Goal: Task Accomplishment & Management: Complete application form

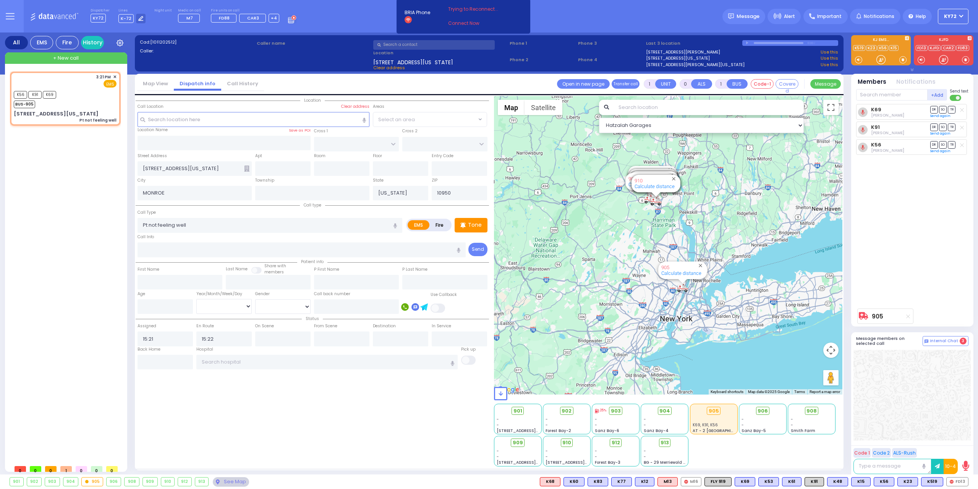
select select
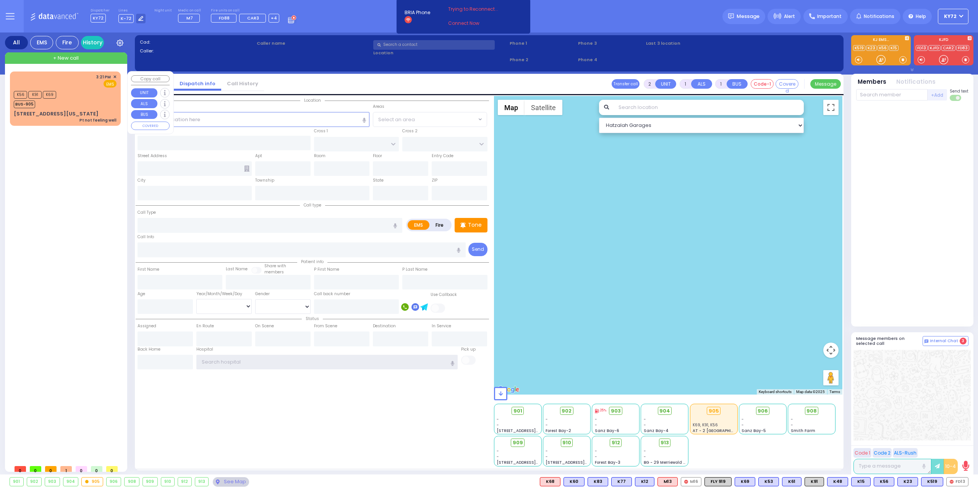
type input "KY72"
click at [109, 104] on div "K56 K91 K69 BUS-905" at bounding box center [65, 98] width 103 height 19
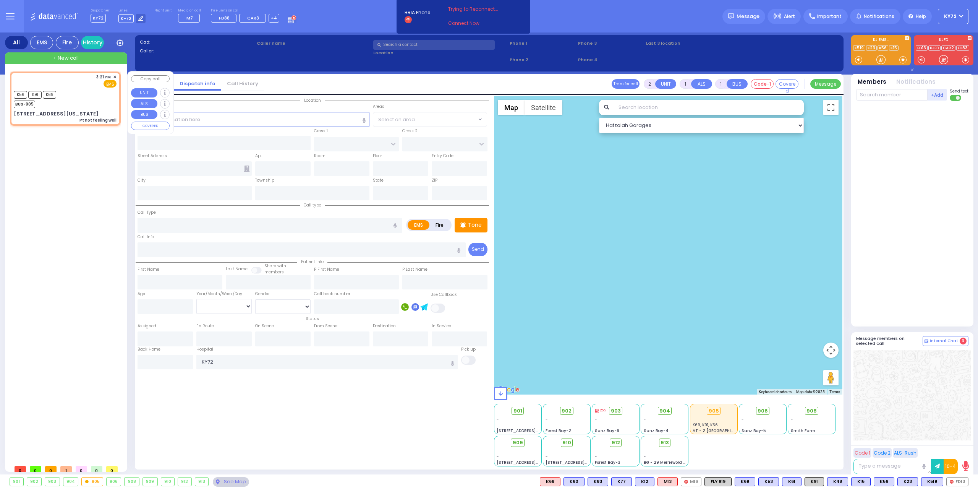
type input "1"
type input "0"
select select
type input "Pt not feeling well"
radio input "true"
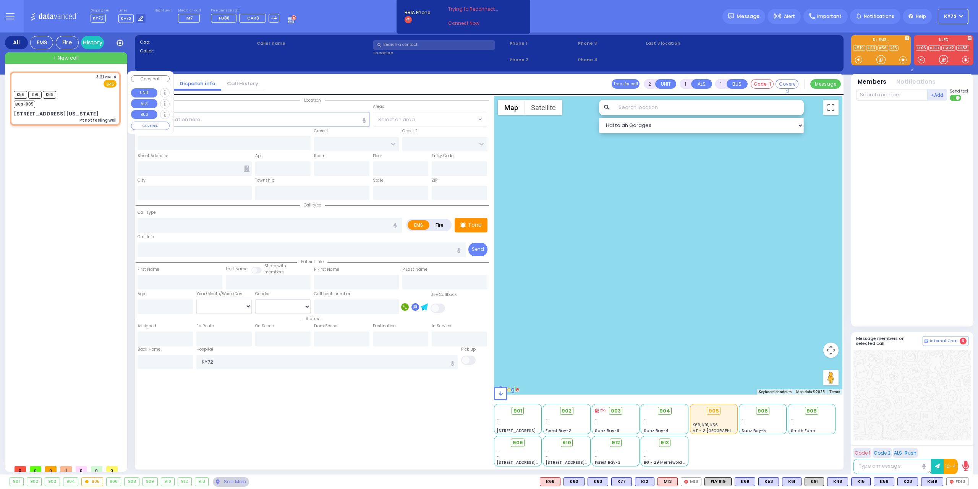
select select
type input "15:21"
type input "15:22"
select select "Hatzalah Garages"
type input "[STREET_ADDRESS][US_STATE]"
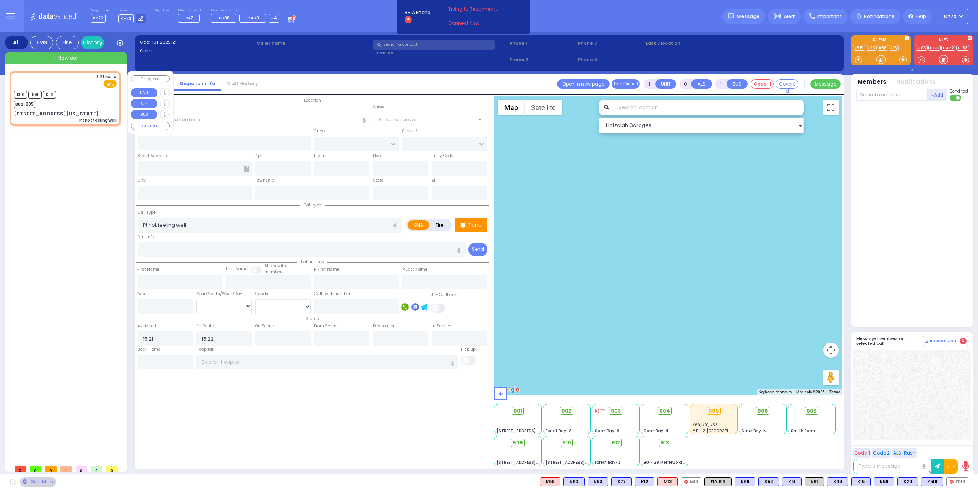
type input "MONROE"
type input "[US_STATE]"
type input "10950"
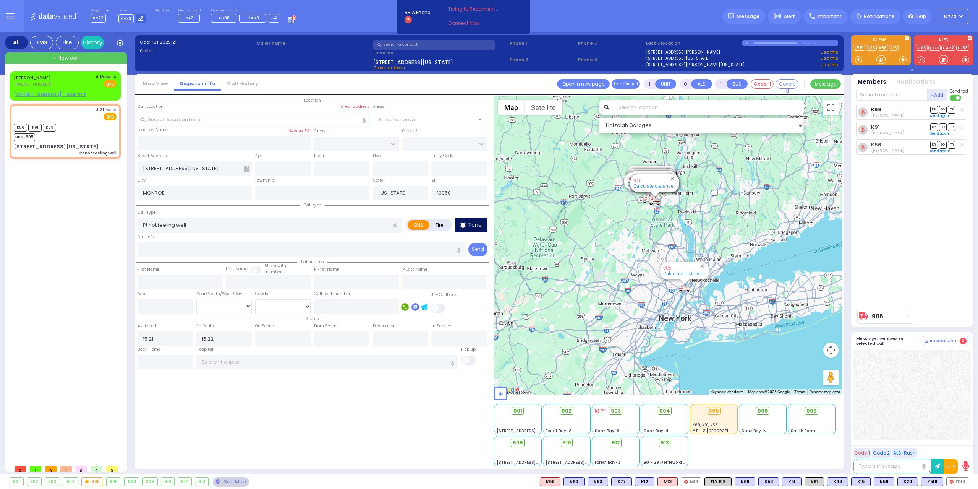
click at [479, 225] on p "Tone" at bounding box center [475, 225] width 14 height 8
click at [39, 91] on u "[STREET_ADDRESS] - Use this" at bounding box center [50, 94] width 72 height 6
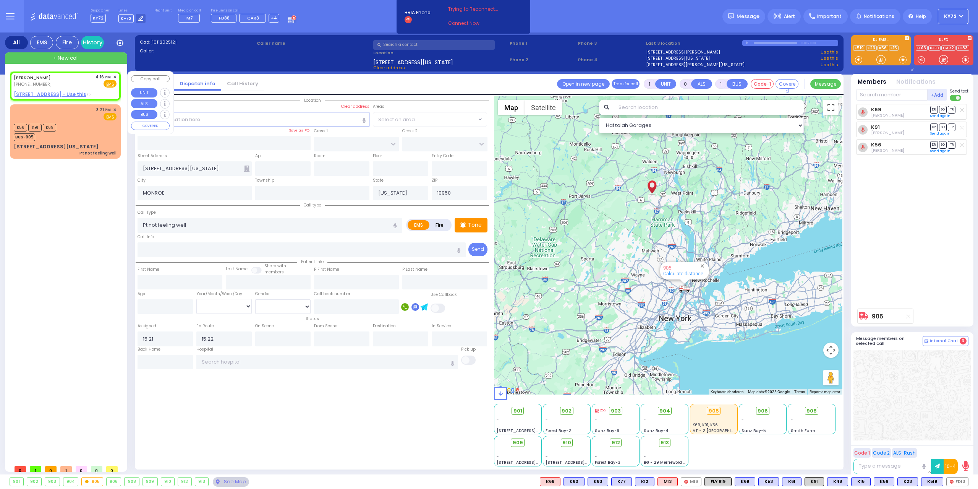
type input "2"
type input "1"
select select
radio input "true"
type input "[PERSON_NAME]"
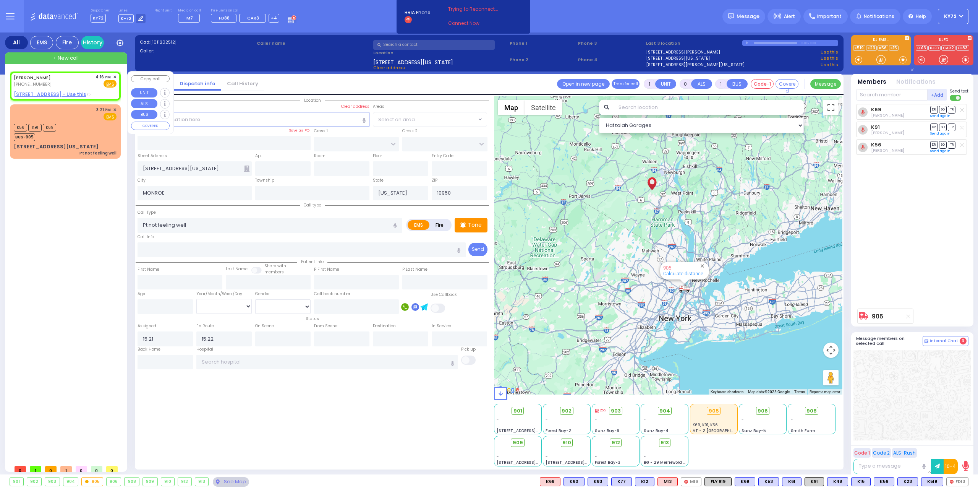
type input "[PERSON_NAME]"
select select
type input "16:16"
select select "Hatzalah Garages"
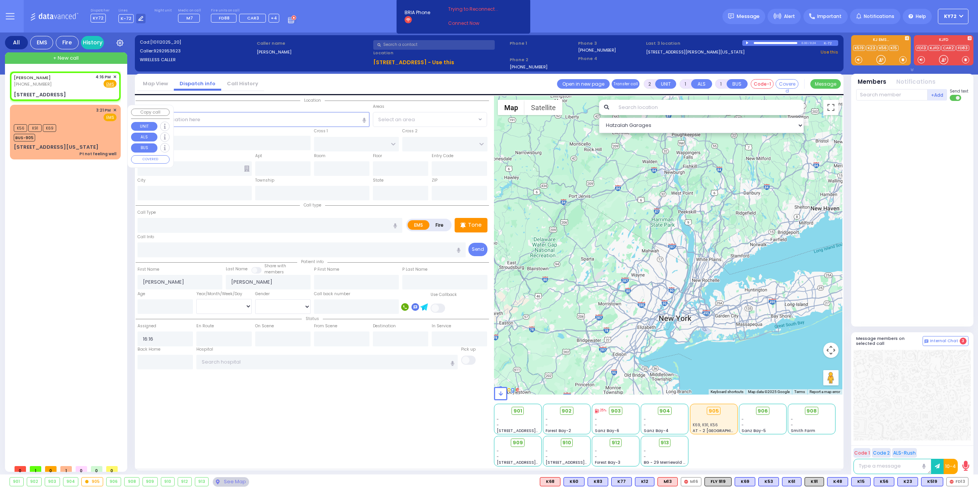
select select
radio input "true"
select select
select select "Hatzalah Garages"
type input "GORLITZ COURT"
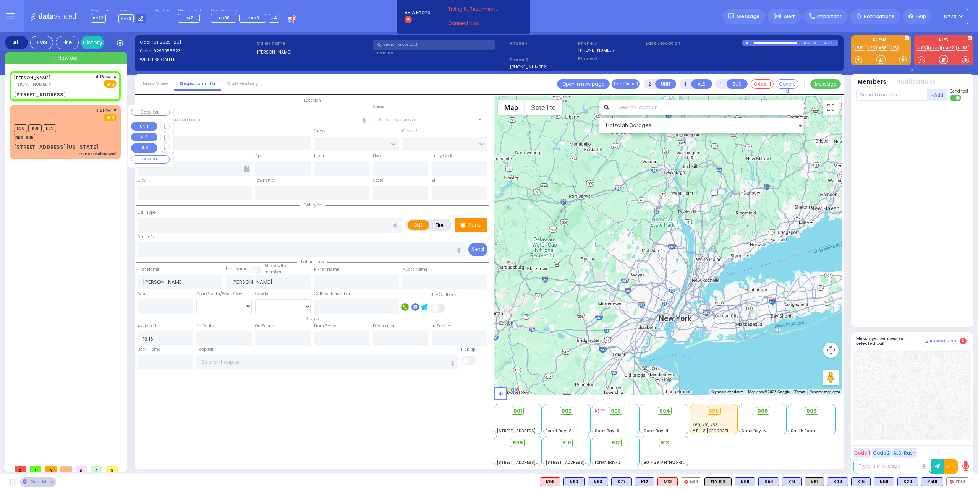
type input "SCHUNNEMUNK RD"
type input "[STREET_ADDRESS]"
type input "004"
type input "[PERSON_NAME]"
type input "[US_STATE]"
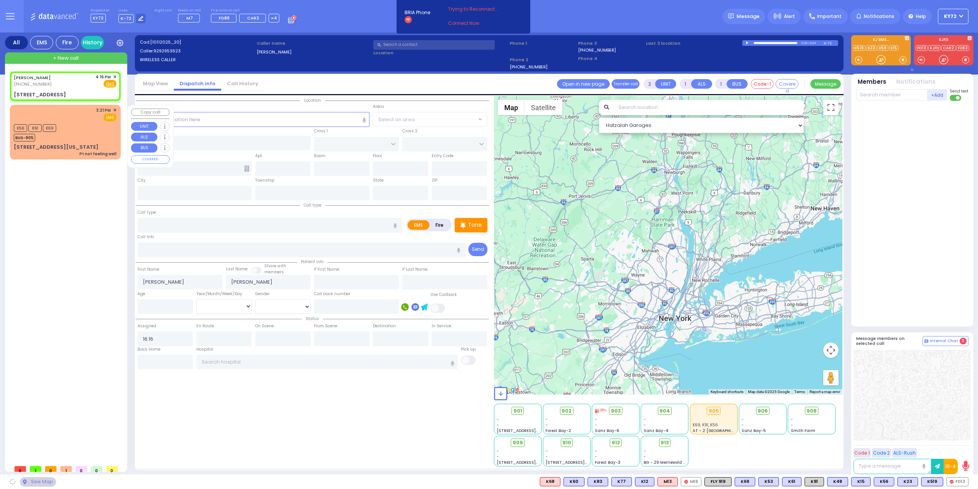
type input "10950"
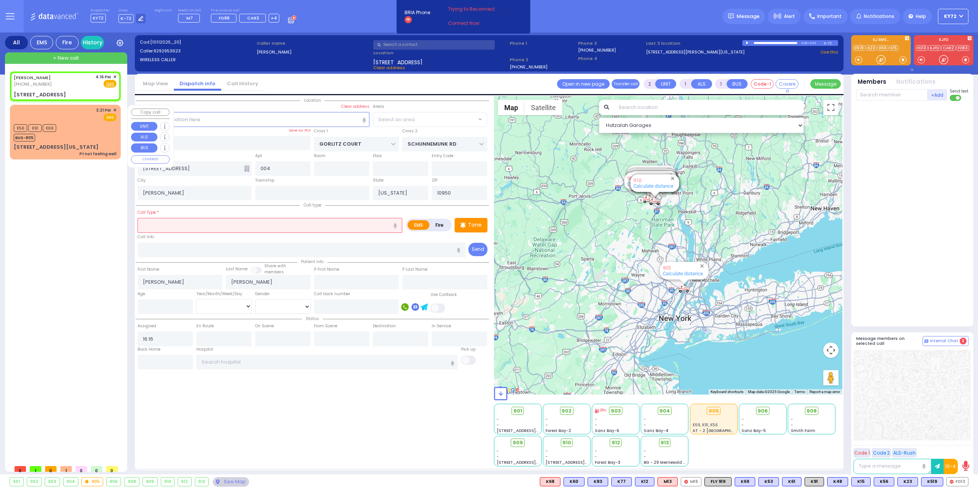
select select "PALM TREE"
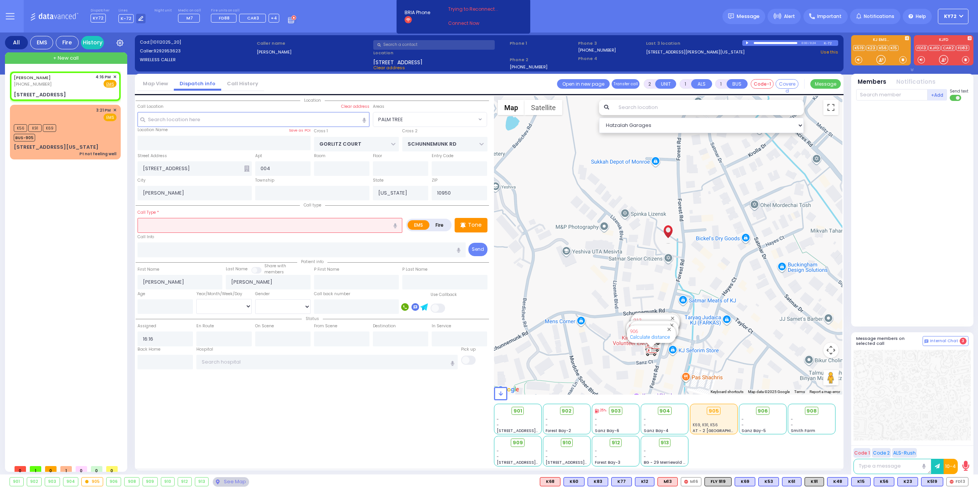
click at [293, 234] on div "Call Info" at bounding box center [302, 245] width 329 height 24
click at [293, 230] on input "text" at bounding box center [270, 225] width 265 height 15
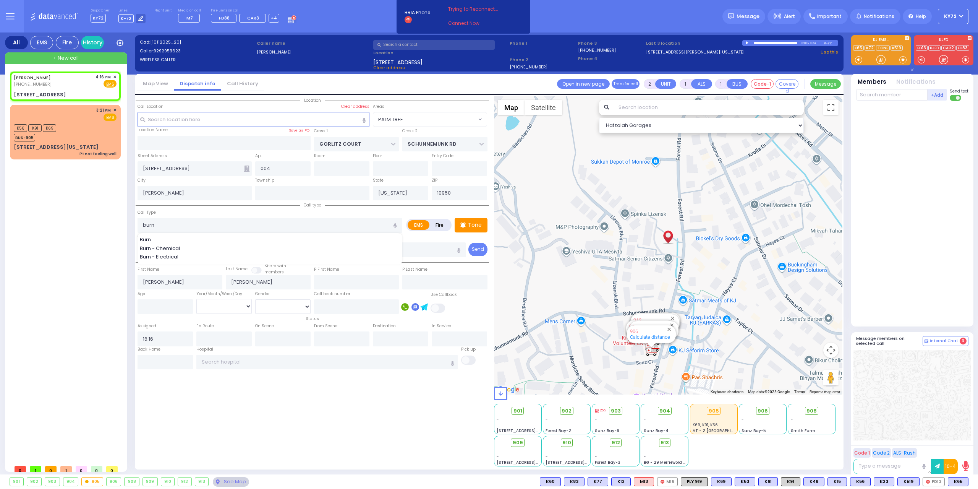
click at [292, 238] on div "Burn" at bounding box center [270, 240] width 261 height 8
type input "Burn"
type input "3"
type input "0"
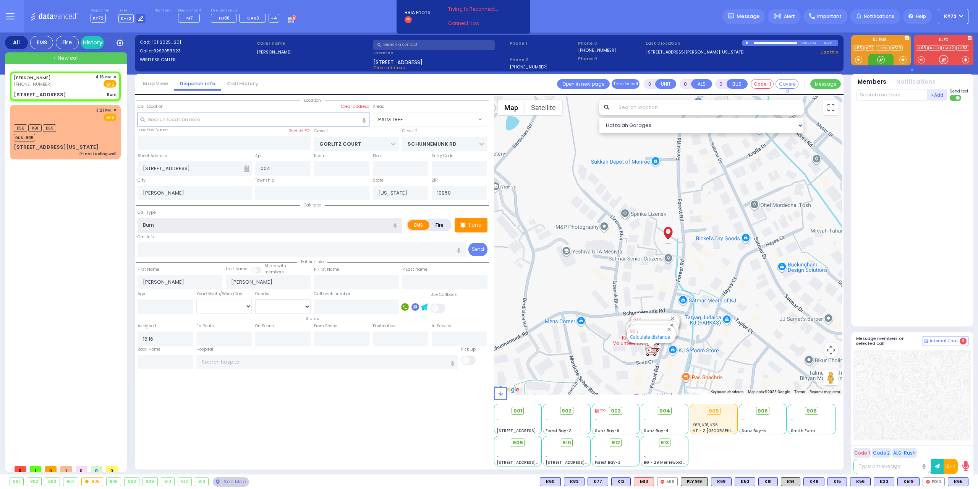
select select
radio input "true"
select select
select select "Hatzalah Garages"
select select "PALM TREE"
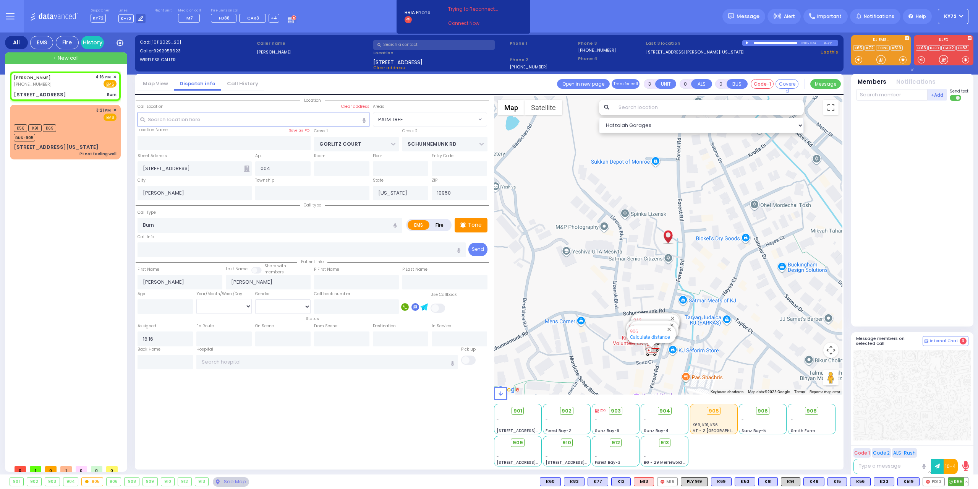
click at [957, 477] on span "K65" at bounding box center [958, 481] width 20 height 8
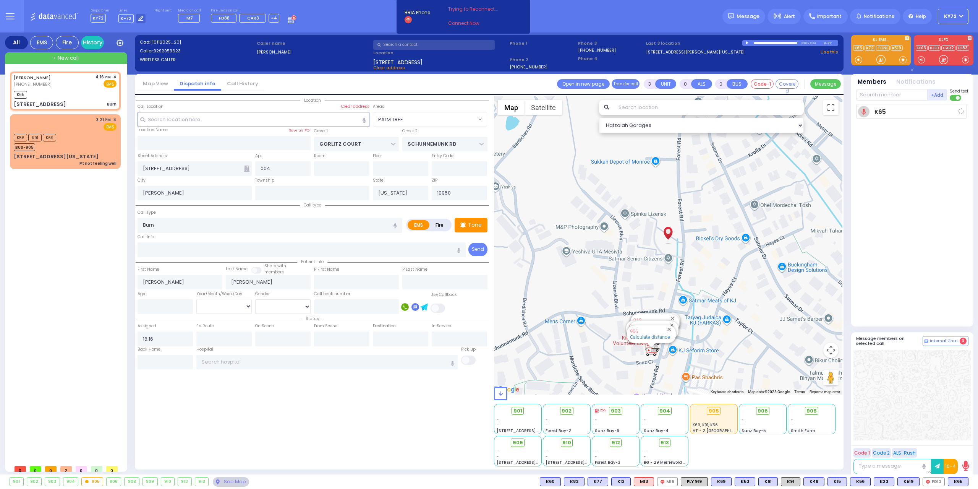
select select
radio input "true"
select select
type input "16:17"
select select "Hatzalah Garages"
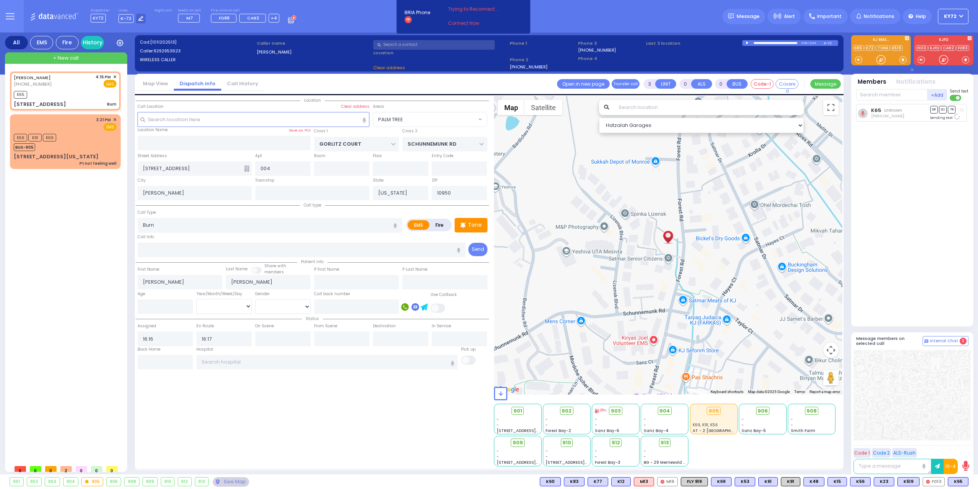
select select
radio input "true"
select select
select select "Hatzalah Garages"
select select
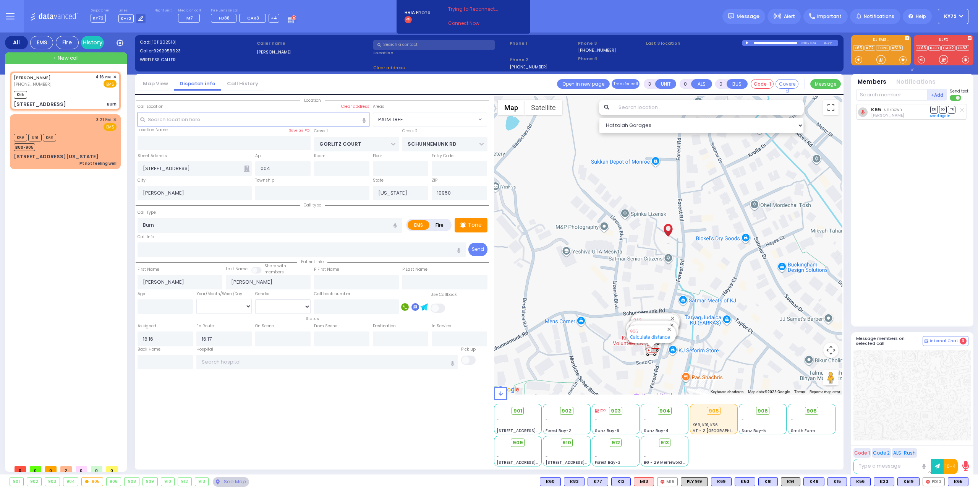
radio input "true"
select select
select select "Hatzalah Garages"
select select "PALM TREE"
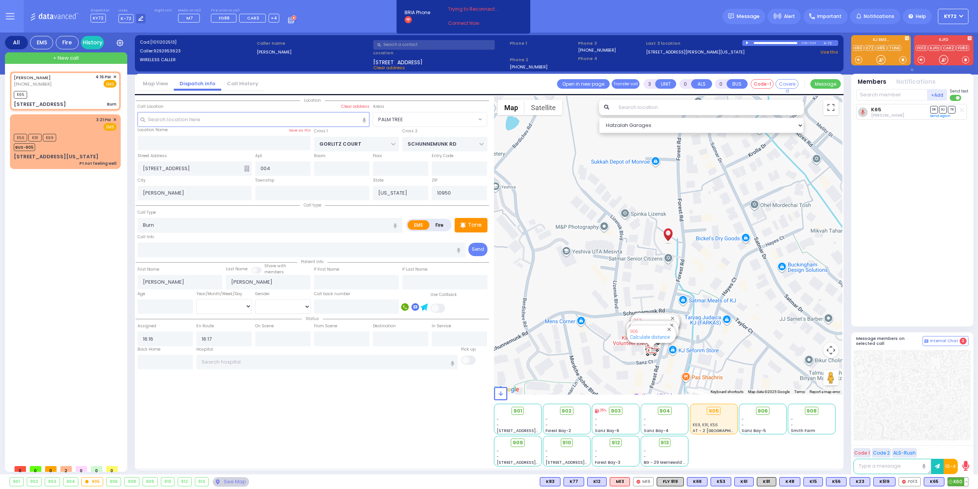
click at [962, 484] on span "K60" at bounding box center [958, 481] width 20 height 8
select select
radio input "true"
select select
select select "Hatzalah Garages"
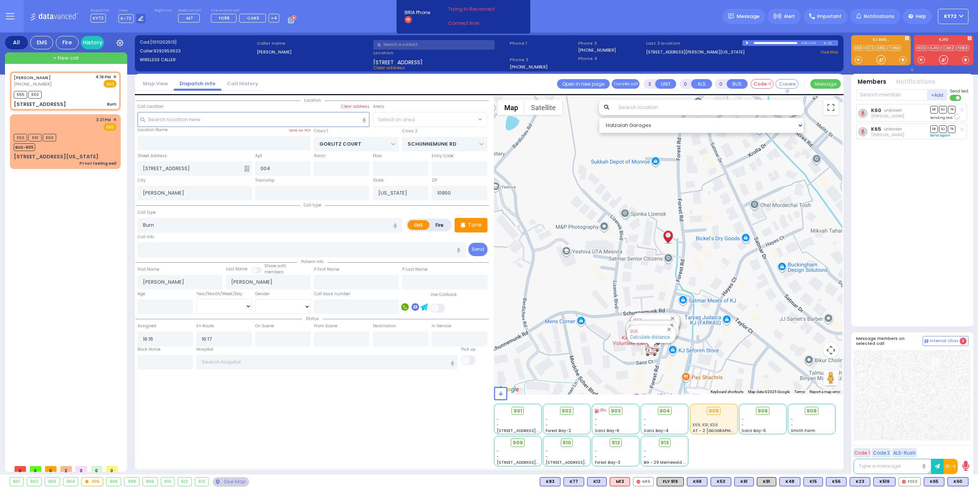
select select "PALM TREE"
click at [902, 96] on input "text" at bounding box center [891, 94] width 71 height 11
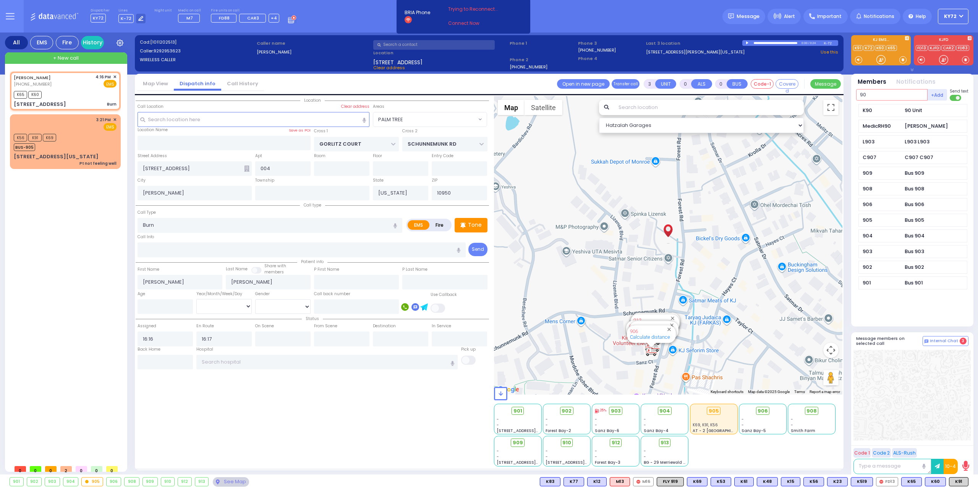
type input "90"
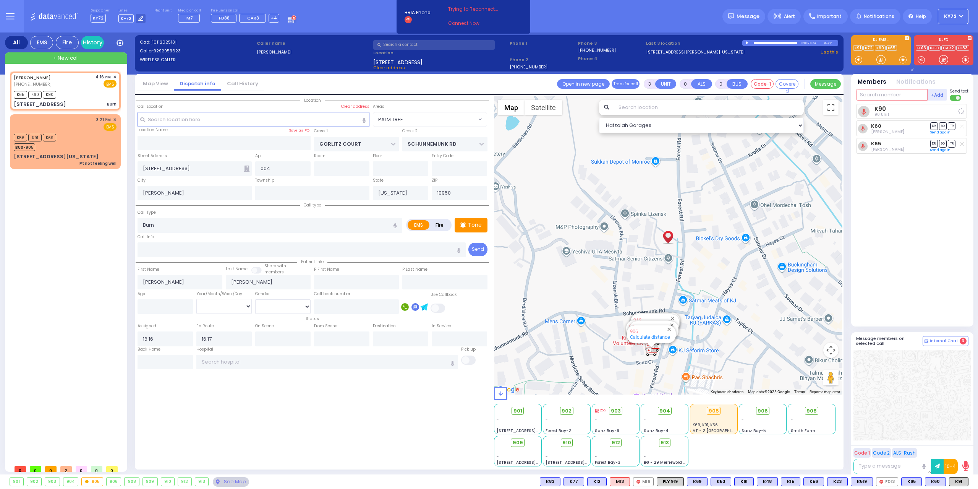
select select
radio input "true"
select select
select select "Hatzalah Garages"
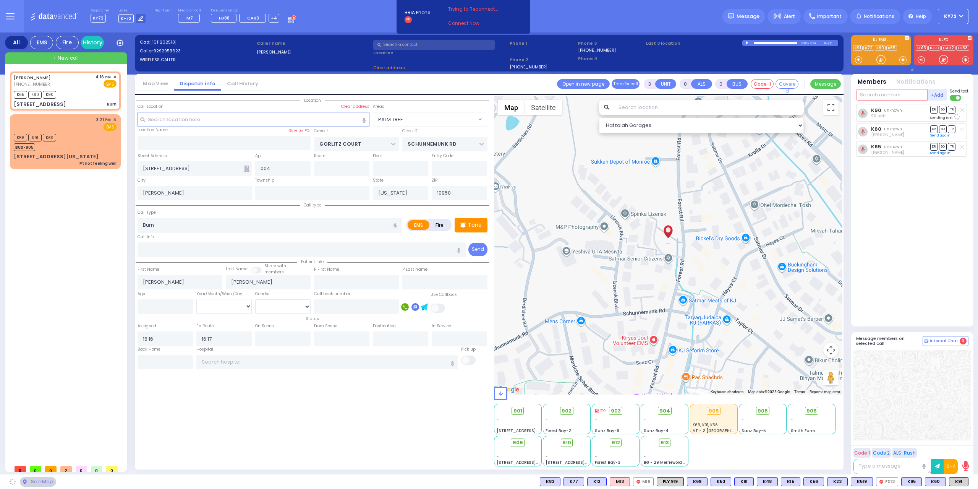
select select "PALM TREE"
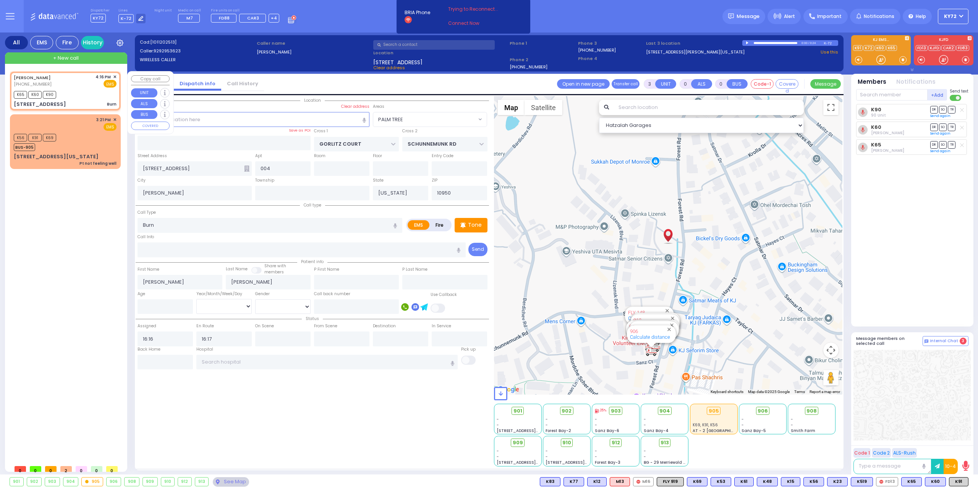
click at [95, 105] on div "[STREET_ADDRESS] Burn" at bounding box center [65, 104] width 103 height 8
select select
radio input "true"
select select
select select "Hatzalah Garages"
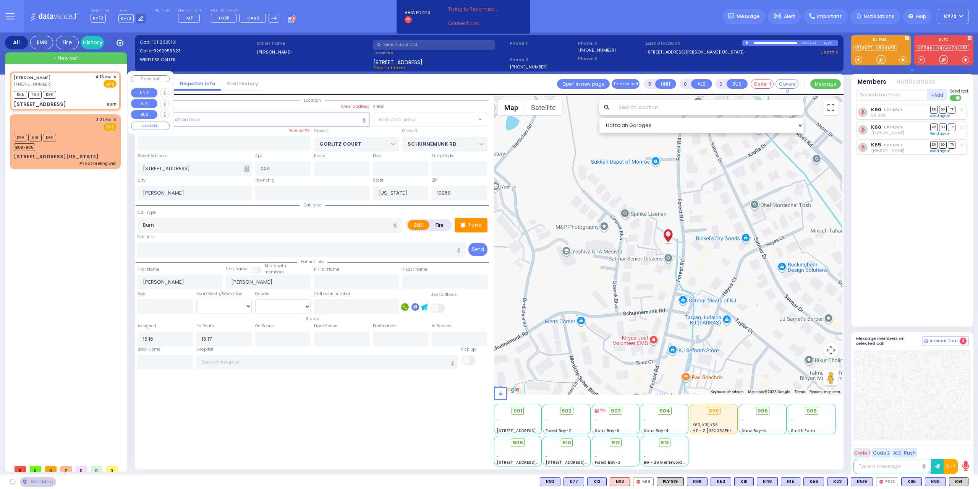
select select "PALM TREE"
click at [66, 61] on span "+ New call" at bounding box center [66, 58] width 26 height 8
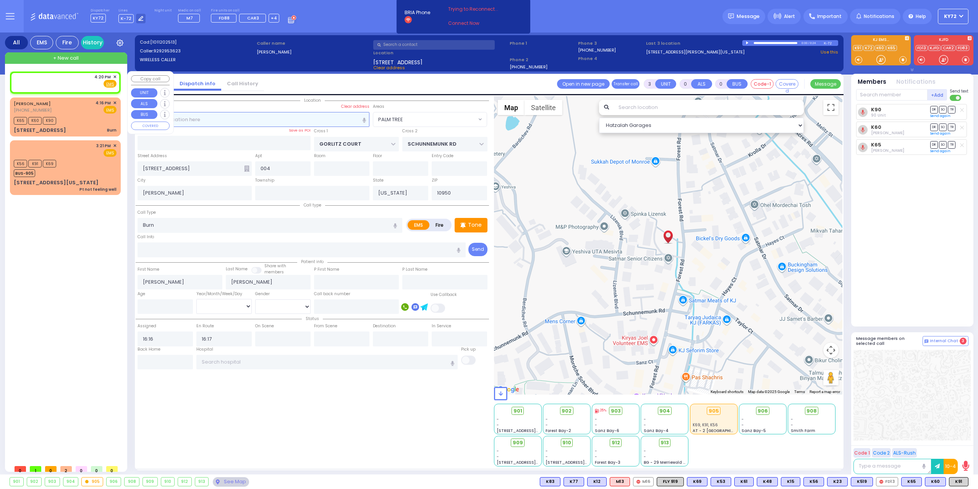
type input "2"
type input "1"
select select
radio input "true"
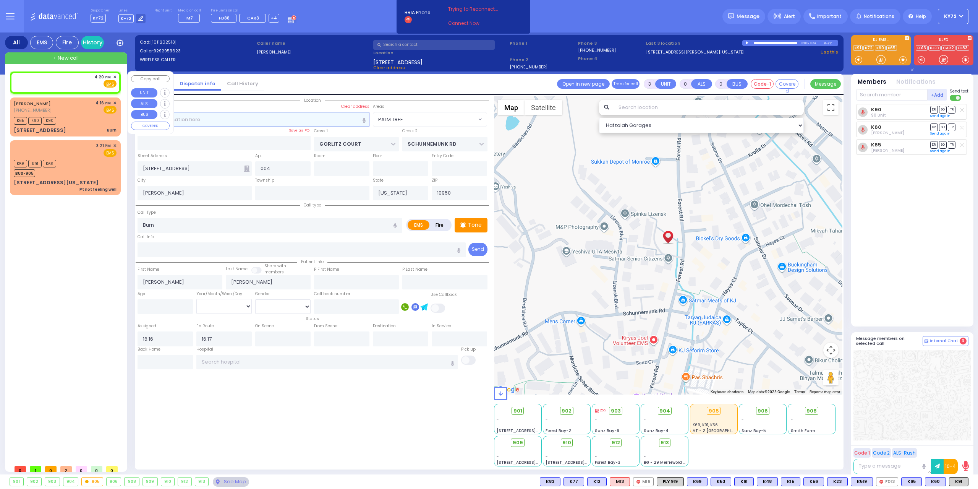
select select
type input "16:20"
select select "Hatzalah Garages"
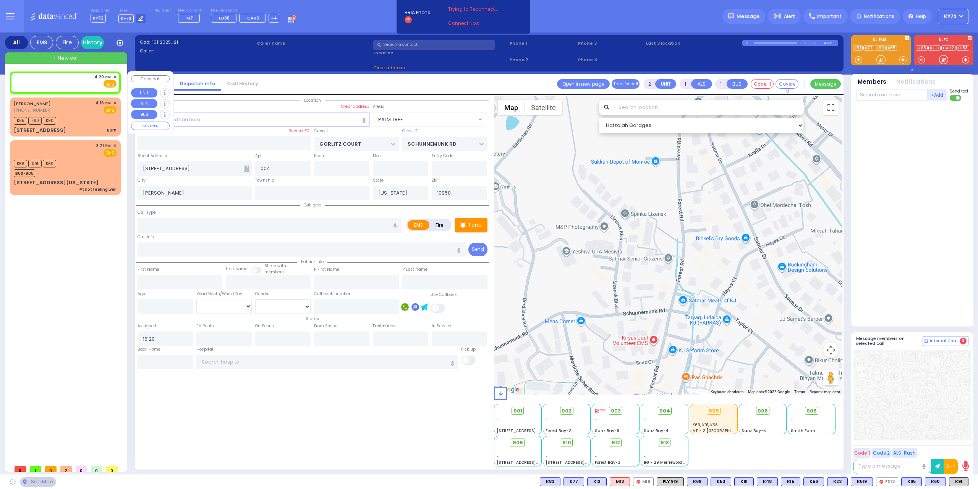
click at [55, 77] on div "4:20 PM ✕ Fire EMS" at bounding box center [65, 81] width 103 height 14
select select
radio input "true"
select select
select select "Hatzalah Garages"
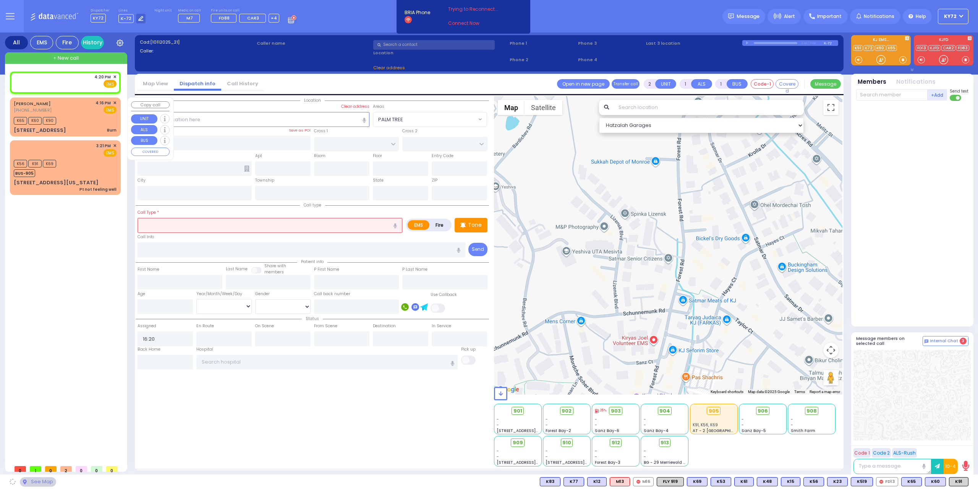
select select
radio input "true"
select select
select select "Hatzalah Garages"
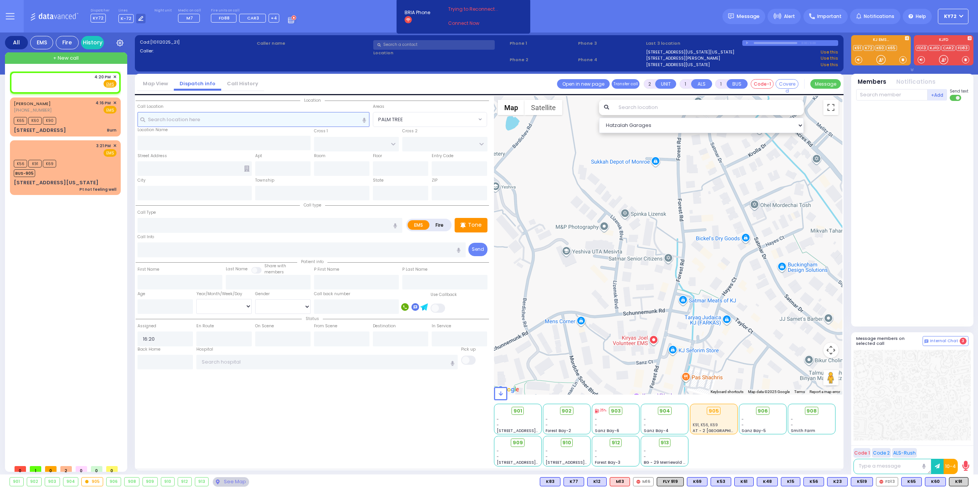
click at [204, 116] on input "text" at bounding box center [254, 119] width 232 height 15
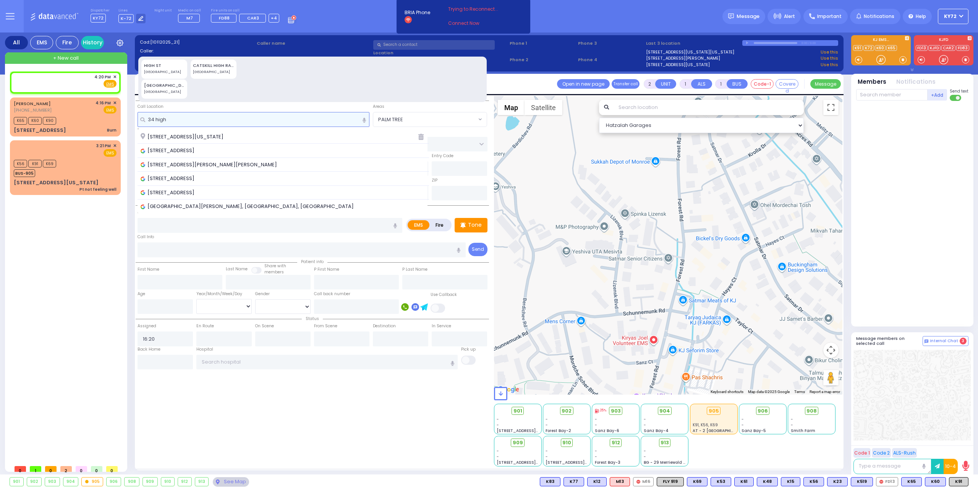
type input "34 high"
click at [215, 139] on span "[STREET_ADDRESS][US_STATE]" at bounding box center [184, 137] width 86 height 8
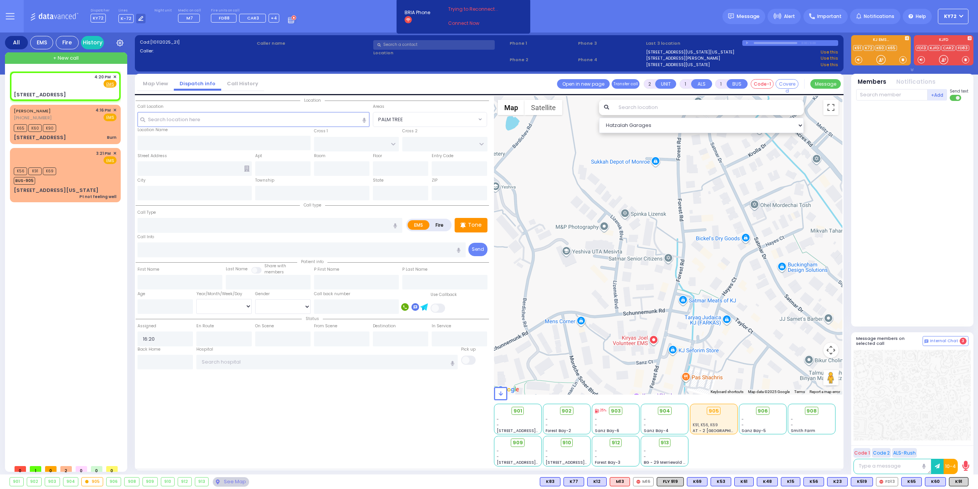
select select
radio input "true"
select select
select select "Hatzalah Garages"
type input "[GEOGRAPHIC_DATA]"
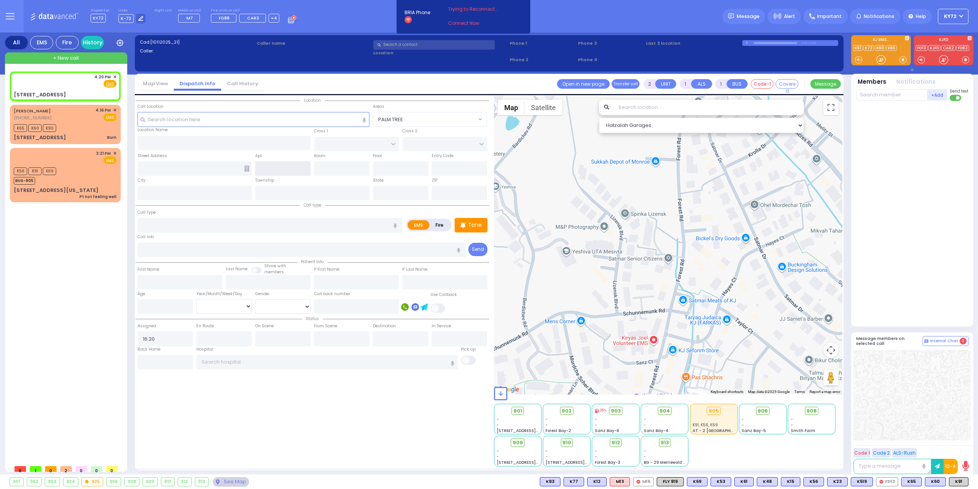
type input "SMITHFIELD COURT"
type input "[STREET_ADDRESS]"
type input "Monroe"
type input "[US_STATE]"
type input "10950"
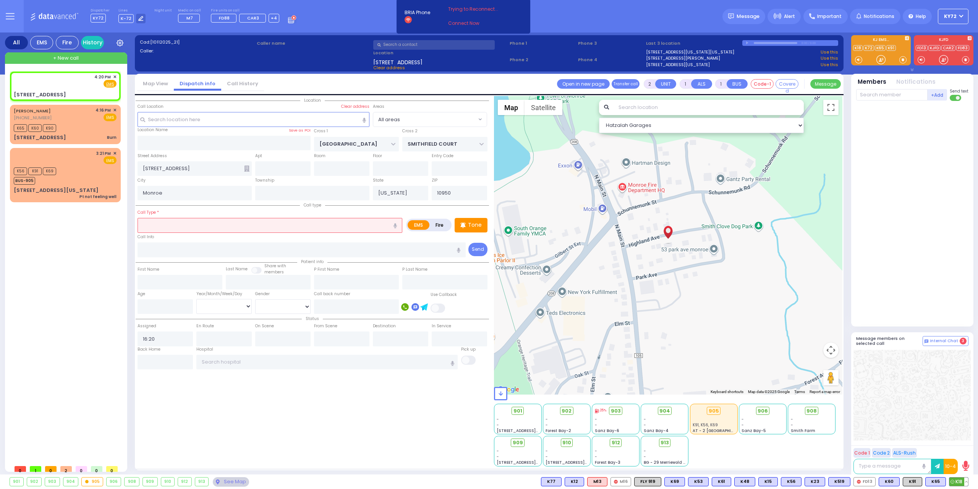
click at [955, 479] on span "K18" at bounding box center [959, 481] width 19 height 8
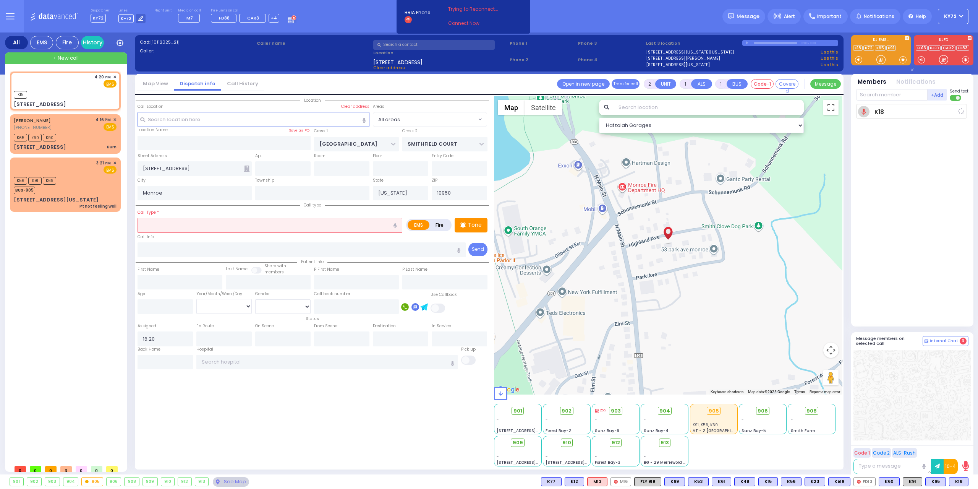
select select
radio input "true"
select select
type input "16:21"
select select "Hatzalah Garages"
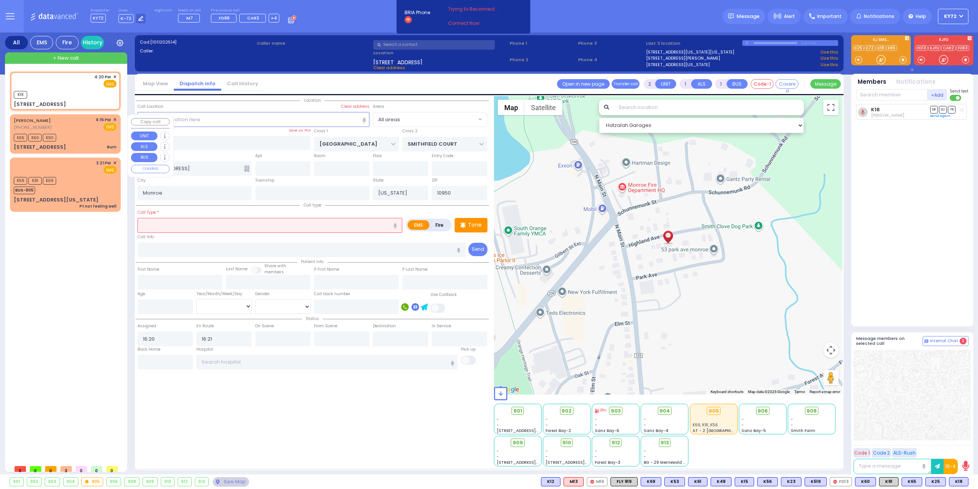
click at [59, 131] on div "[PERSON_NAME] [PHONE_NUMBER] 4:16 PM ✕ EMS K65" at bounding box center [65, 133] width 108 height 37
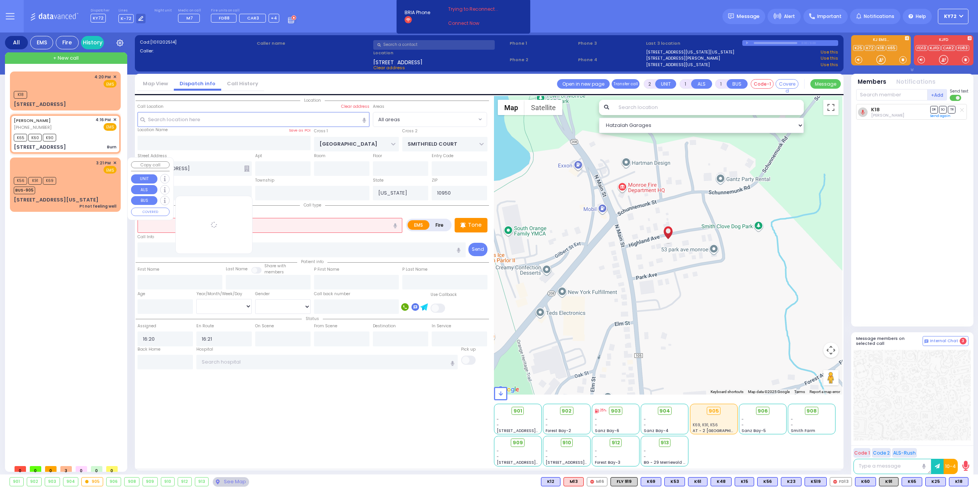
type input "3"
type input "0"
select select
type input "Burn"
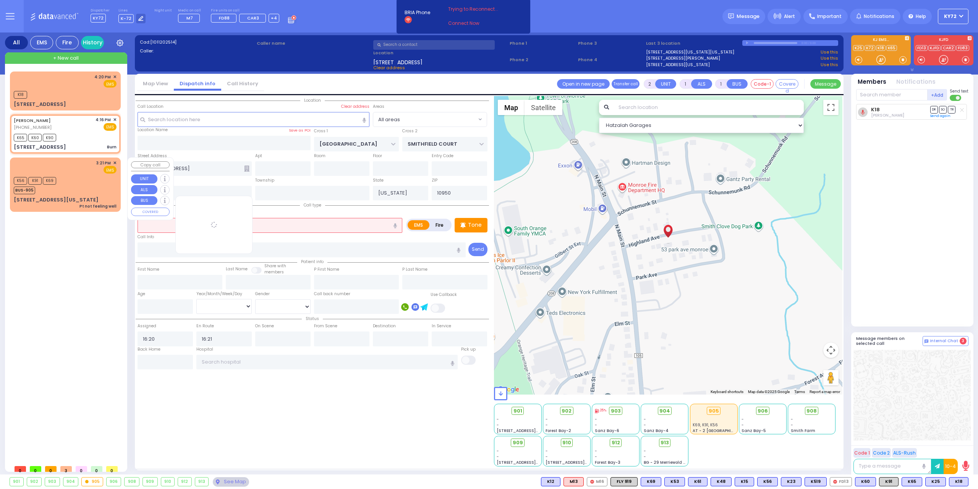
radio input "true"
type input "[PERSON_NAME]"
select select
type input "16:16"
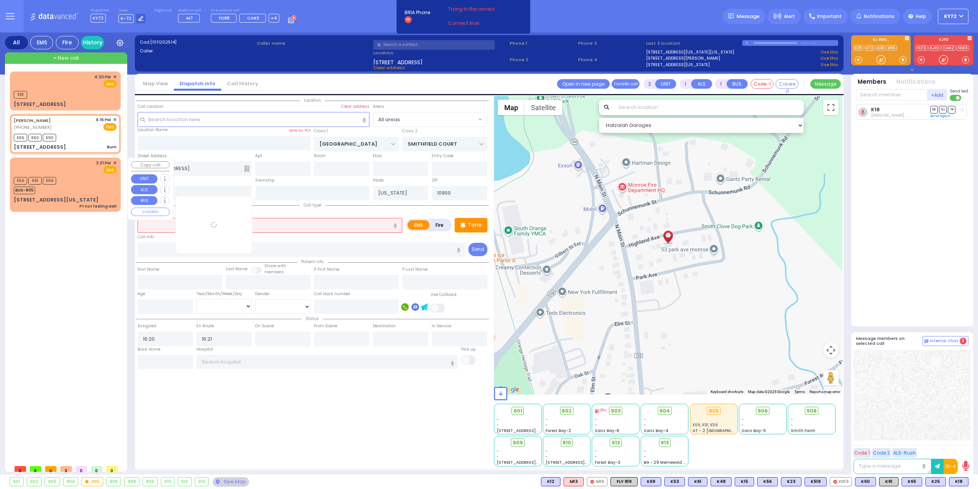
type input "16:17"
type input "GORLITZ COURT"
type input "SCHUNNEMUNK RD"
type input "[STREET_ADDRESS]"
type input "004"
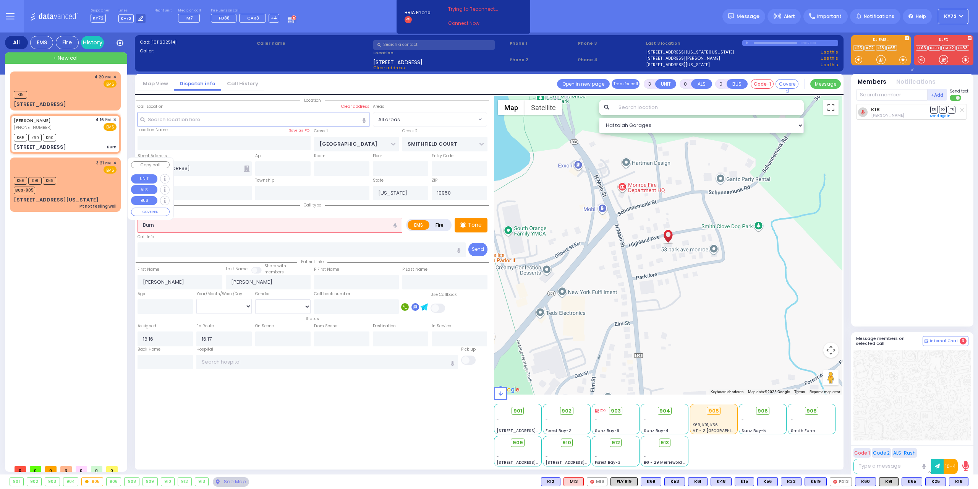
type input "[PERSON_NAME]"
select select "Hatzalah Garages"
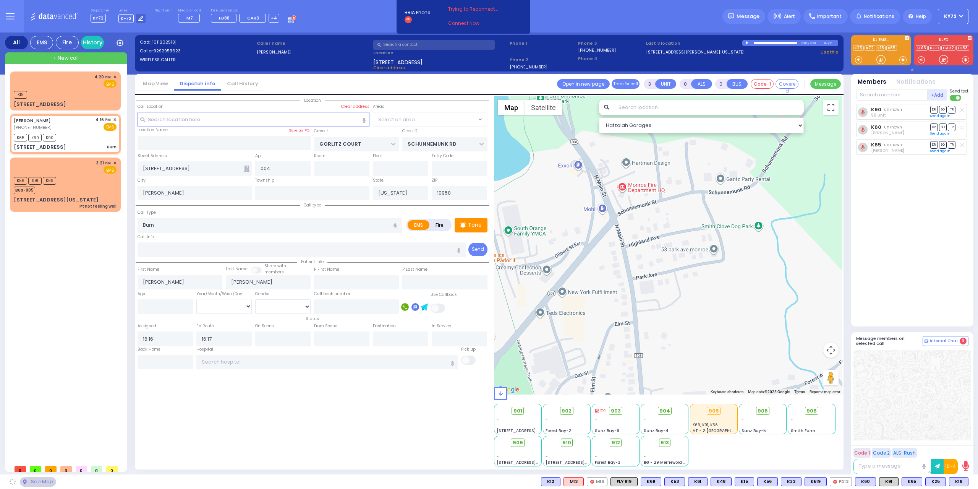
select select "PALM TREE"
click at [958, 479] on span "K18" at bounding box center [959, 481] width 19 height 8
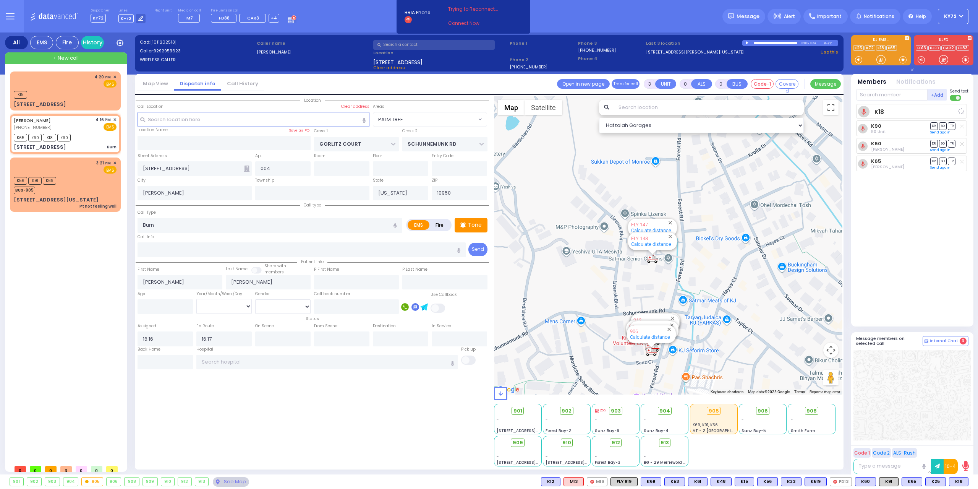
select select
radio input "true"
select select
select select "Hatzalah Garages"
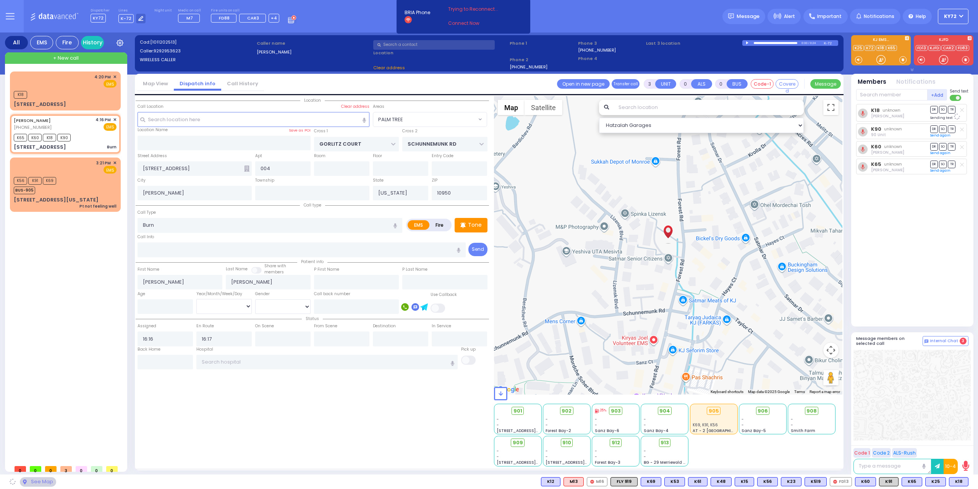
select select "PALM TREE"
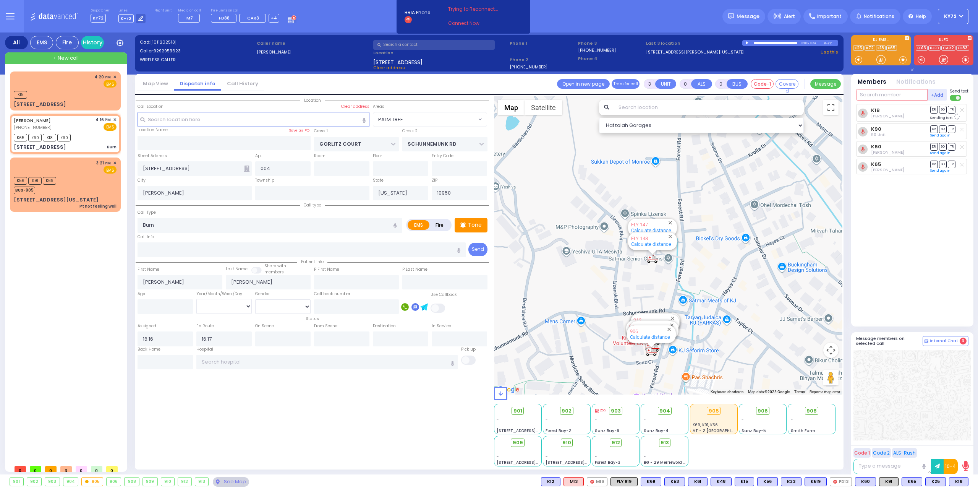
click at [891, 92] on input "text" at bounding box center [891, 94] width 71 height 11
type input "25"
select select
radio input "true"
select select
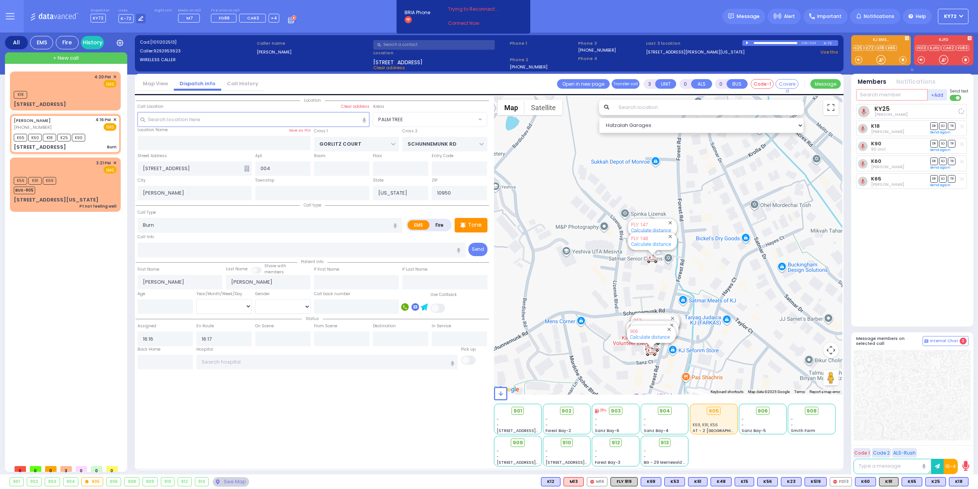
select select "Hatzalah Garages"
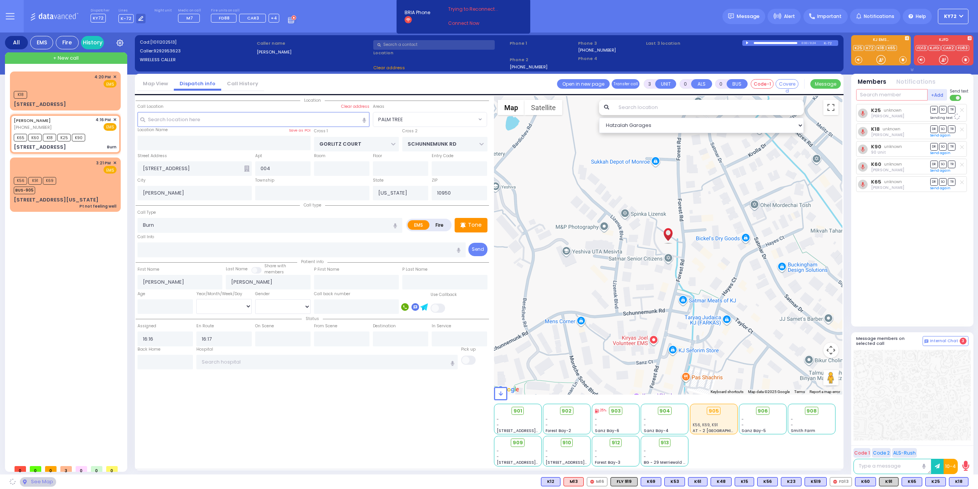
select select "PALM TREE"
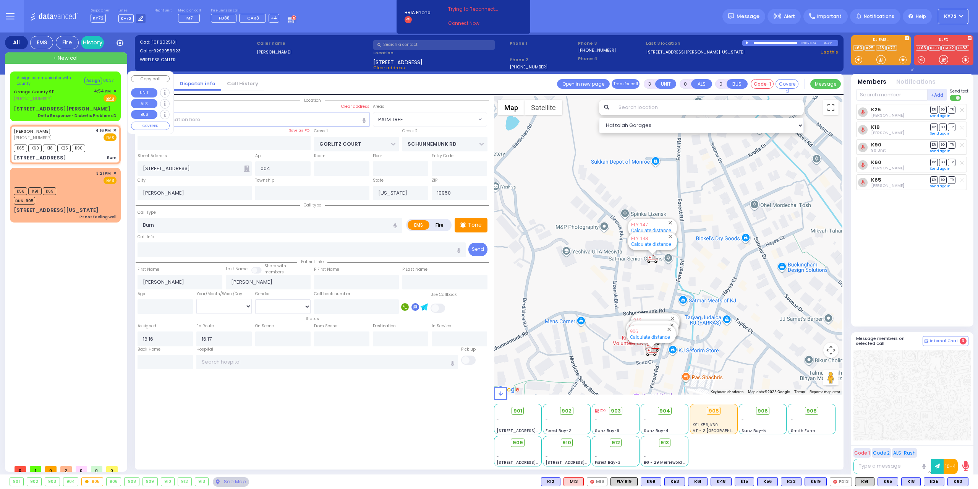
click at [49, 103] on div "Assign communicator with county Assign 00:37 [GEOGRAPHIC_DATA] 911 [PHONE_NUMBE…" at bounding box center [65, 96] width 108 height 47
type input "6"
select select
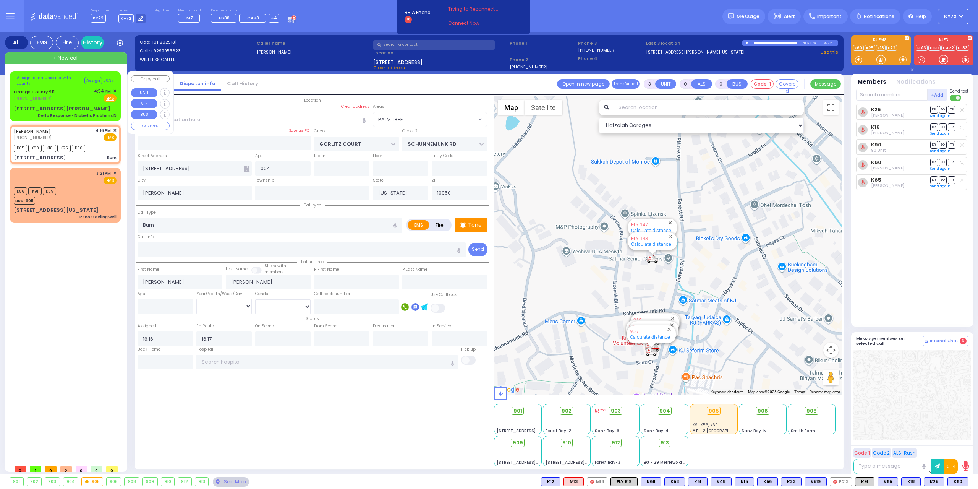
type input "Delta Response - Diabetic Problems D"
radio input "true"
type input "Nature: : Delta Response - Diabetic Problems D Address: : [STREET_ADDRESS][GEOG…"
select select
select select "Hatzalah Garages"
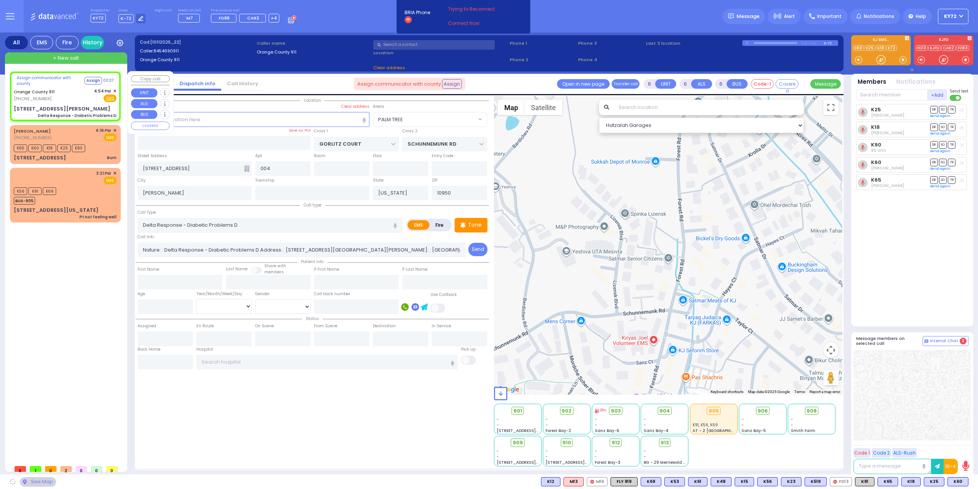
type input "[STREET_ADDRESS][PERSON_NAME]"
type input "Monroe"
type input "10990"
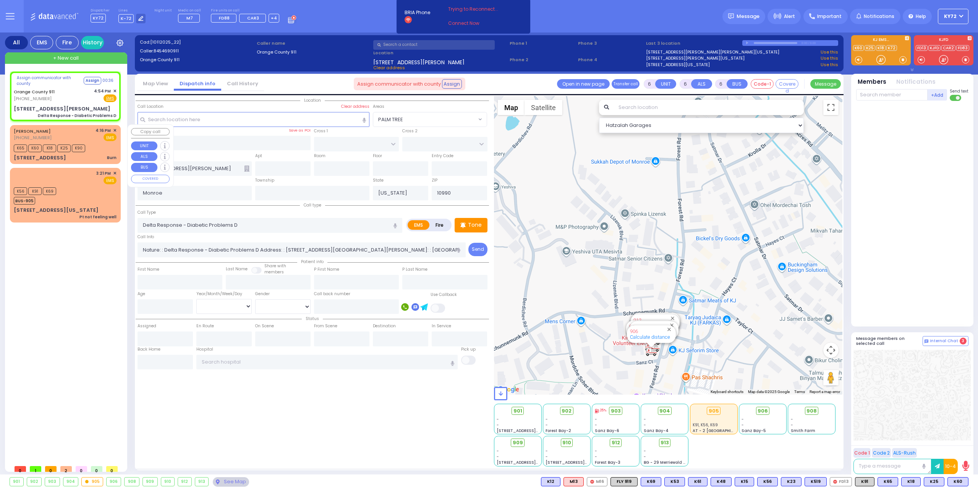
click at [108, 144] on div "K65 K60 K18 K25 K90" at bounding box center [65, 148] width 103 height 10
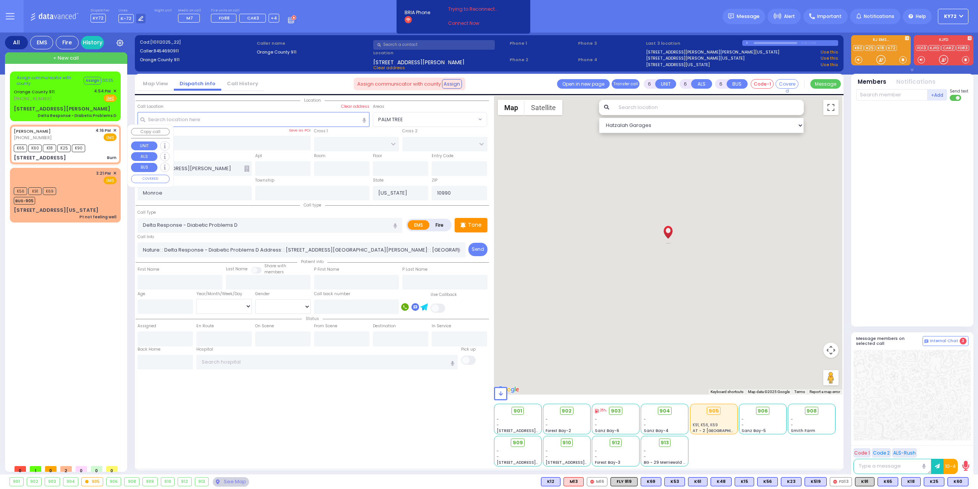
type input "3"
type input "0"
select select
type input "Burn"
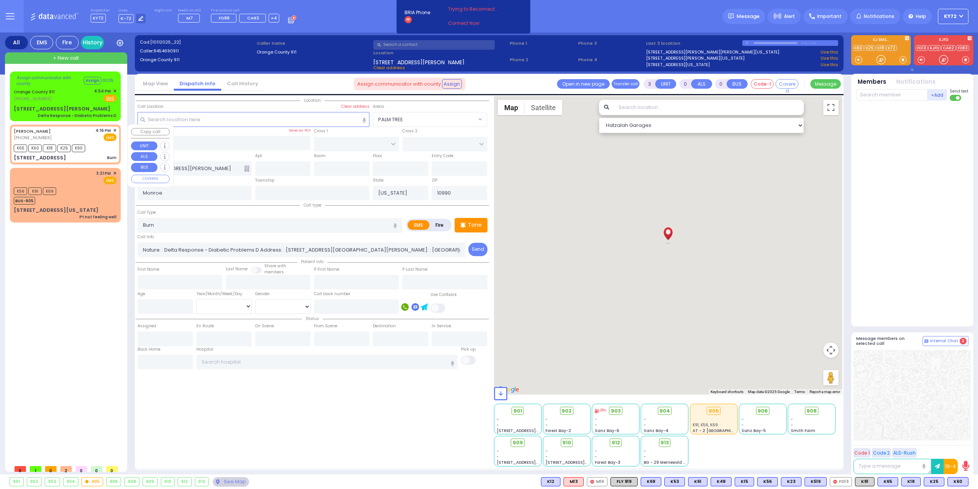
radio input "true"
type input "[PERSON_NAME]"
select select
type input "16:16"
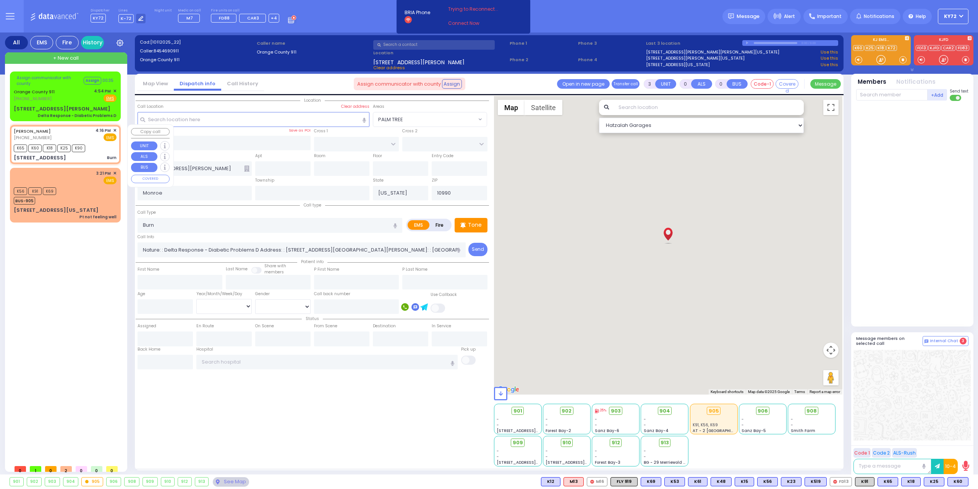
type input "16:17"
select select "Hatzalah Garages"
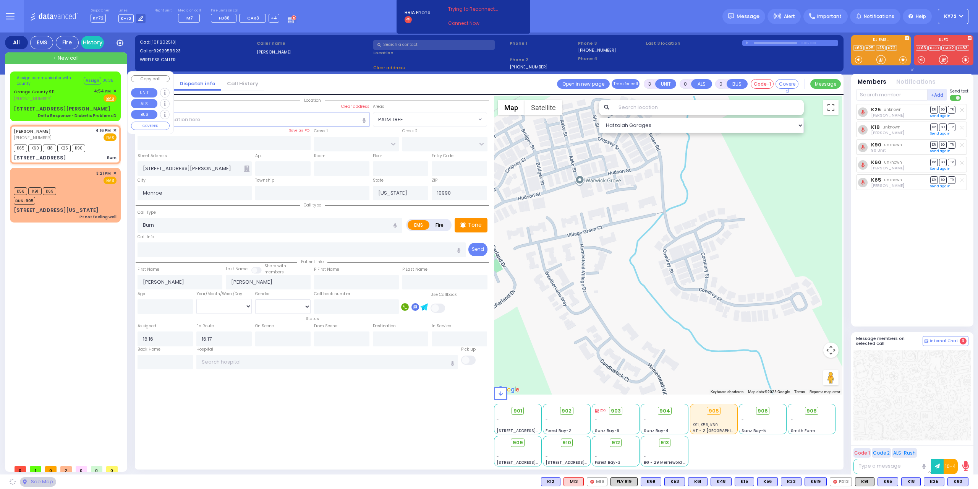
type input "GORLITZ COURT"
type input "SCHUNNEMUNK RD"
type input "[STREET_ADDRESS]"
type input "004"
type input "[PERSON_NAME]"
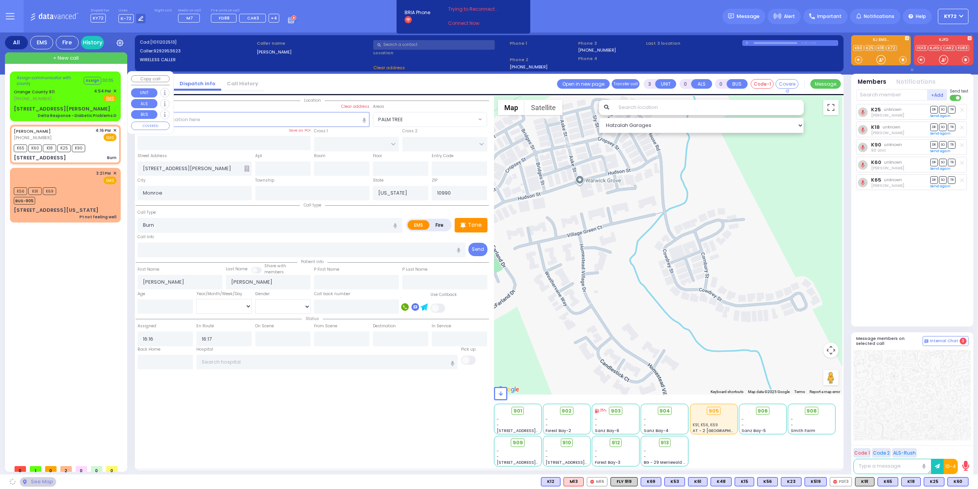
type input "10950"
click at [76, 96] on div "Orange County 911 [PHONE_NUMBER] 4:54 PM ✕ Fire EMS" at bounding box center [65, 95] width 103 height 14
select select "PALM TREE"
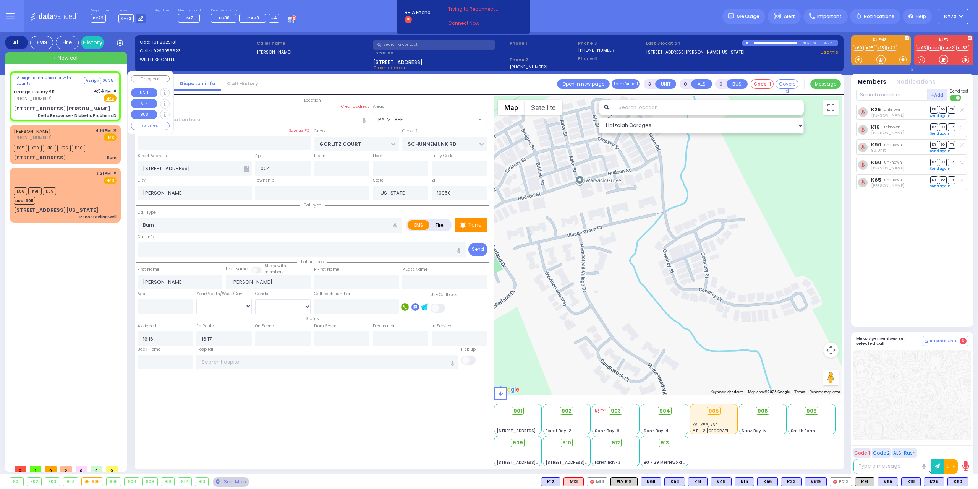
type input "6"
select select
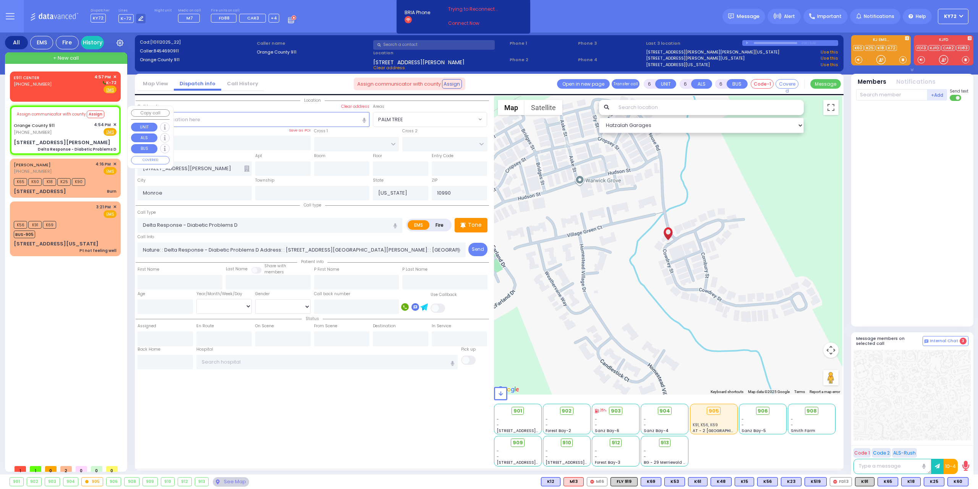
click at [76, 139] on div "[STREET_ADDRESS][PERSON_NAME] Delta Response - Diabetic Problems D" at bounding box center [65, 145] width 103 height 13
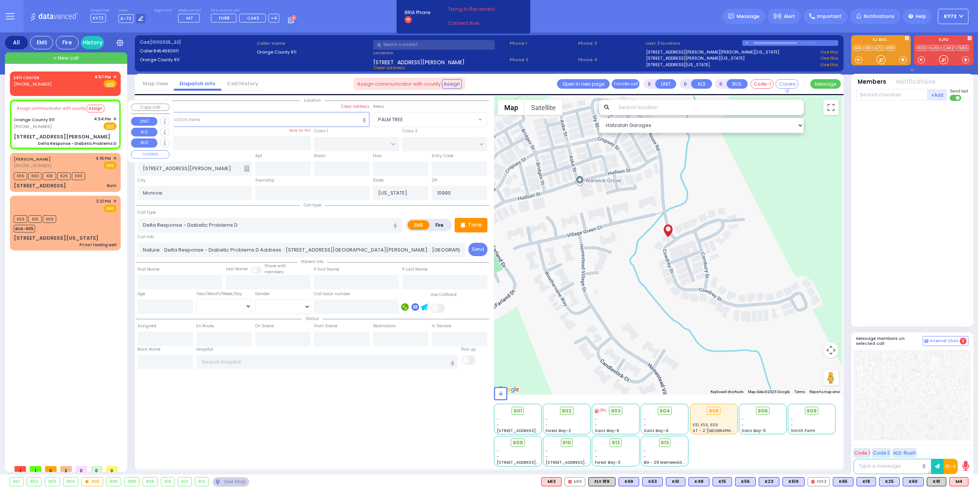
click at [46, 130] on div "Assign communicator with county Assign [GEOGRAPHIC_DATA] 911 [PHONE_NUMBER] 4:5…" at bounding box center [65, 124] width 108 height 47
click at [66, 125] on div "Orange County 911 [PHONE_NUMBER] 4:54 PM ✕ Fire EMS" at bounding box center [65, 123] width 103 height 14
click at [956, 480] on span "M4" at bounding box center [959, 481] width 18 height 8
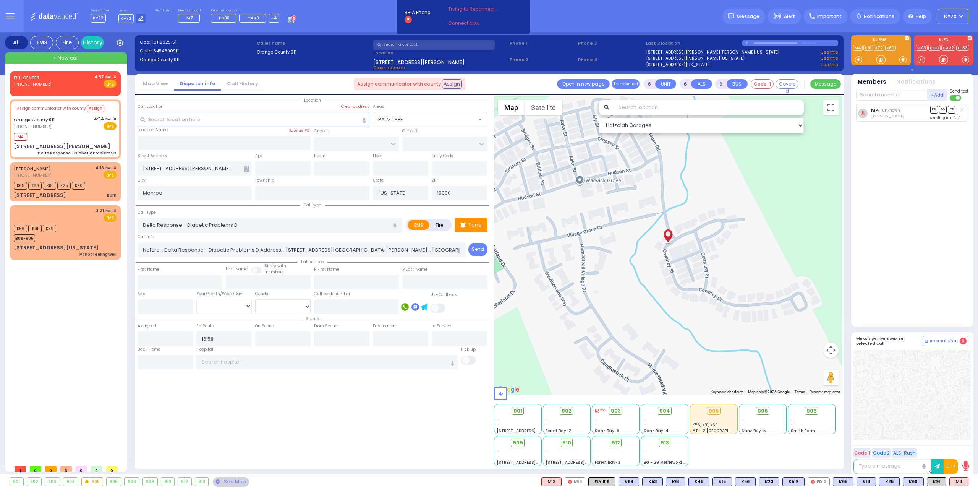
click at [875, 95] on input "text" at bounding box center [891, 94] width 71 height 11
click at [875, 94] on input "text" at bounding box center [891, 94] width 71 height 11
click at [115, 76] on span "✕" at bounding box center [114, 77] width 3 height 6
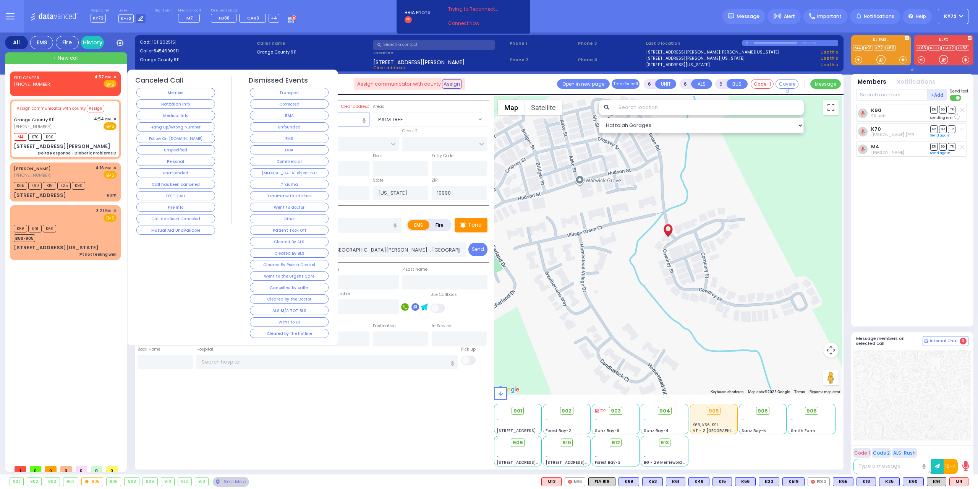
click at [173, 97] on div "Member" at bounding box center [175, 92] width 81 height 11
click at [178, 104] on button "Hatzalah Info" at bounding box center [175, 103] width 79 height 9
